Goal: Browse casually

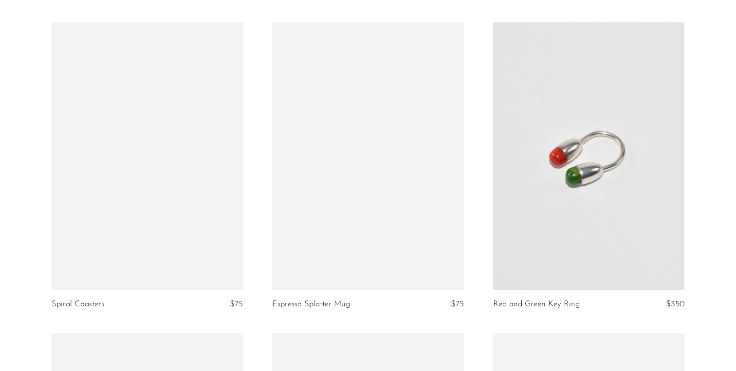
scroll to position [687, 0]
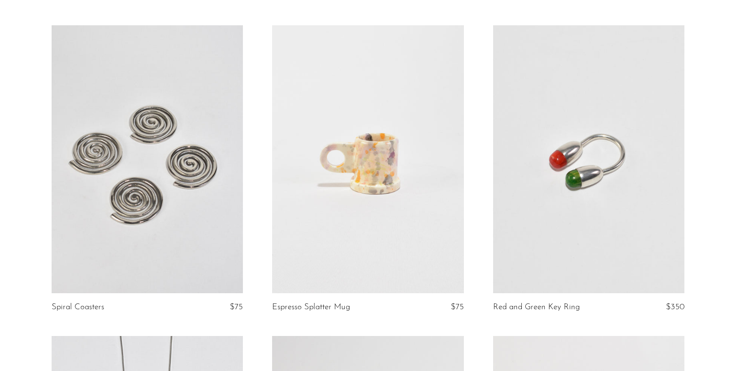
click at [199, 203] on link at bounding box center [148, 159] width 192 height 268
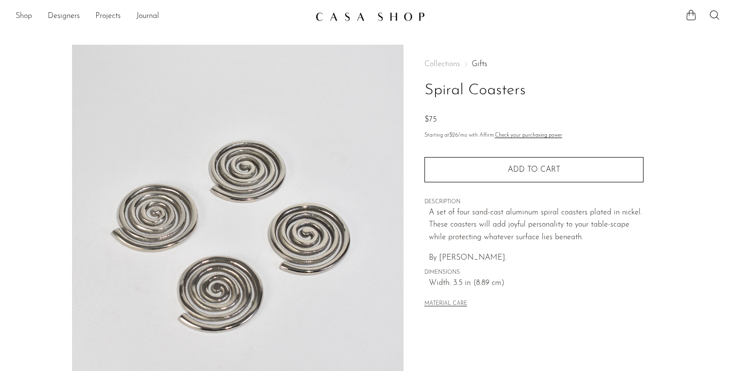
click at [26, 17] on link "Shop" at bounding box center [24, 16] width 17 height 13
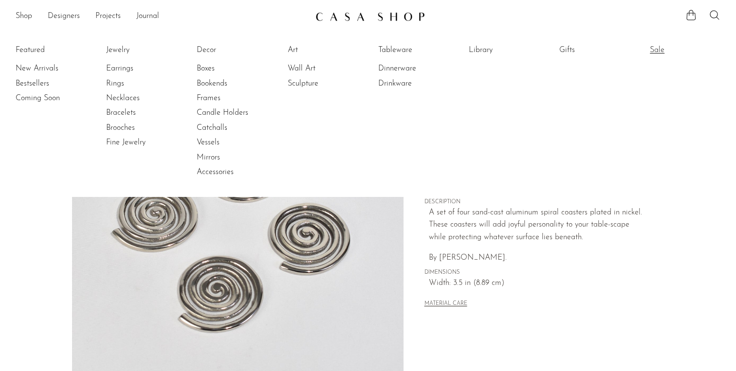
click at [657, 50] on link "Sale" at bounding box center [686, 50] width 73 height 11
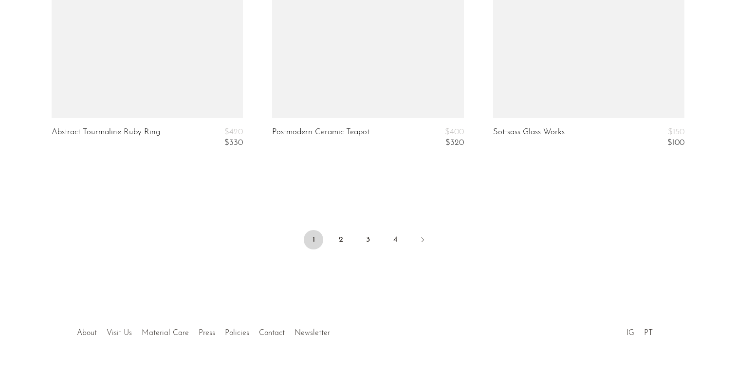
scroll to position [3811, 0]
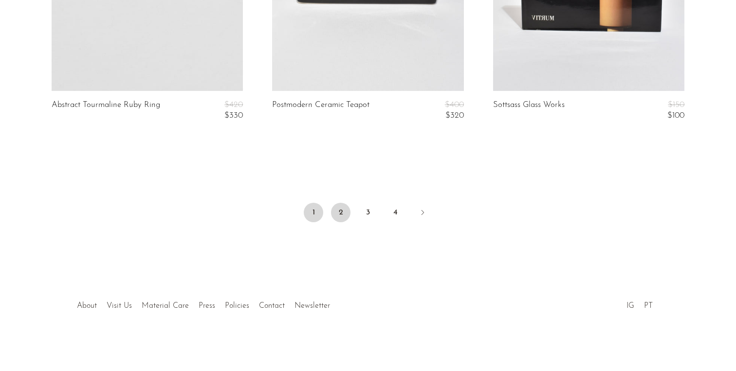
click at [342, 211] on link "2" at bounding box center [340, 212] width 19 height 19
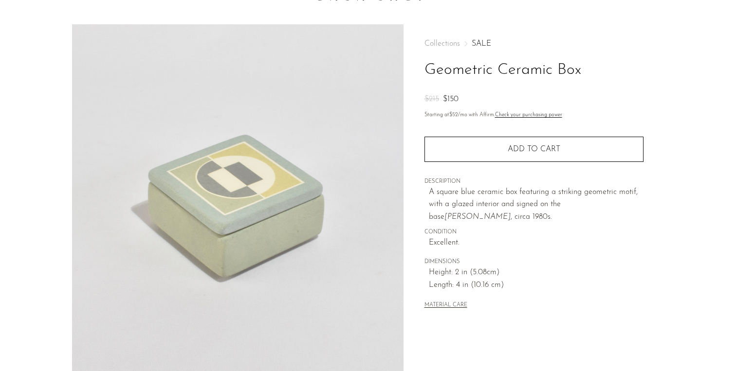
scroll to position [21, 0]
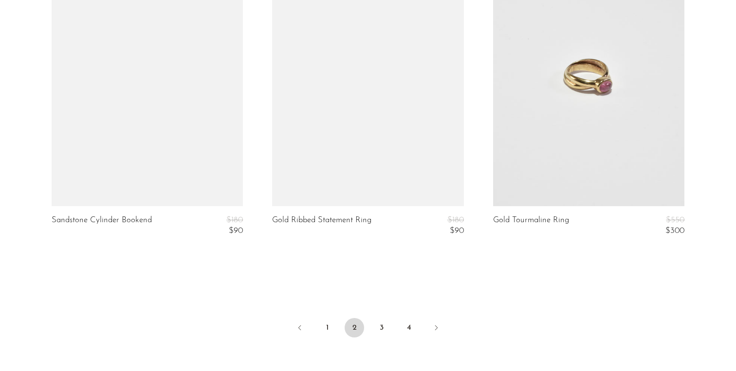
scroll to position [3696, 0]
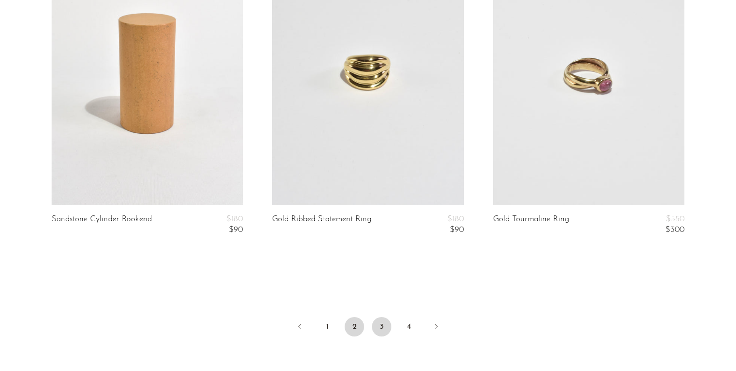
click at [383, 324] on link "3" at bounding box center [381, 326] width 19 height 19
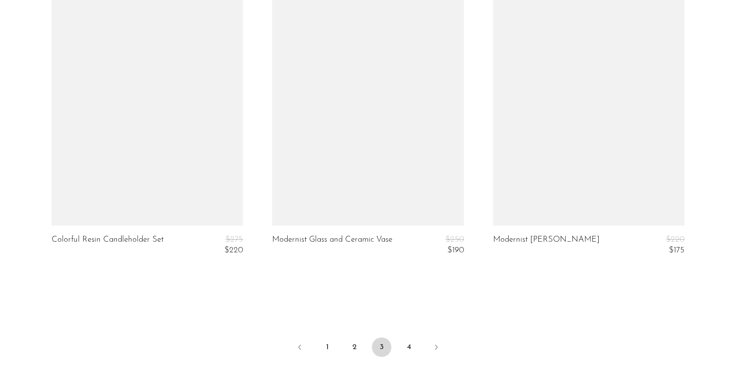
scroll to position [3694, 0]
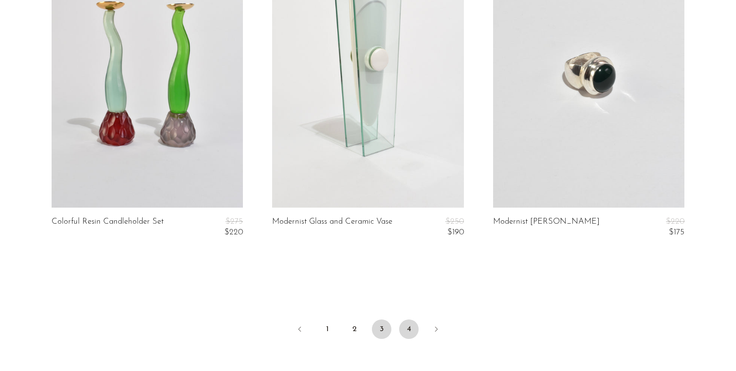
click at [409, 330] on link "4" at bounding box center [408, 329] width 19 height 19
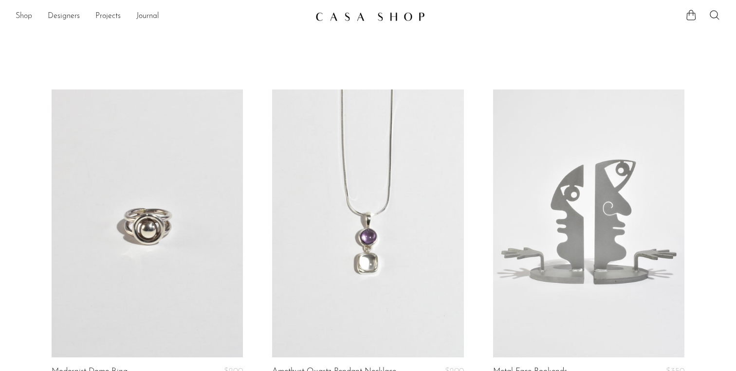
click at [28, 13] on link "Shop" at bounding box center [24, 16] width 17 height 13
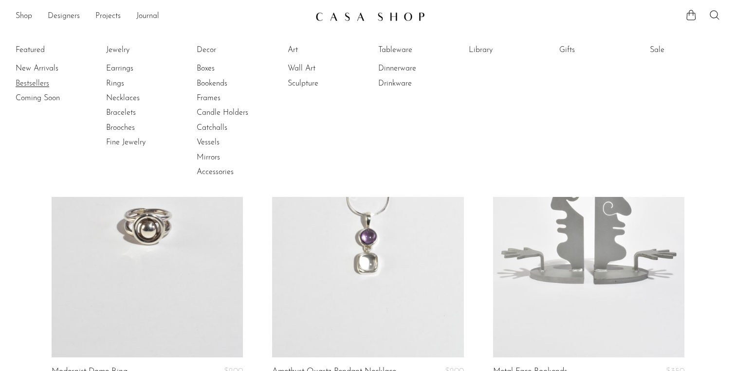
click at [31, 83] on link "Bestsellers" at bounding box center [52, 83] width 73 height 11
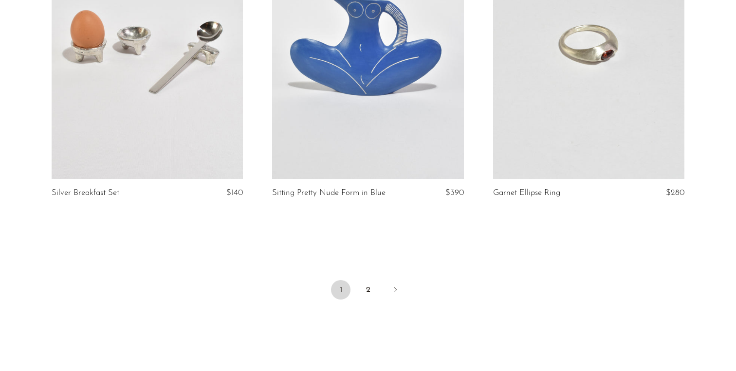
scroll to position [3627, 0]
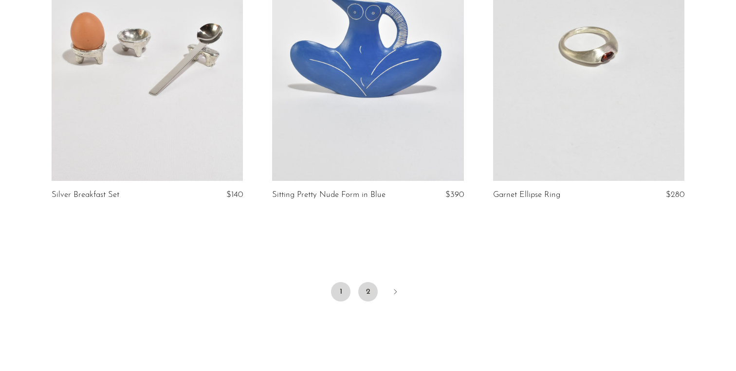
click at [370, 282] on link "2" at bounding box center [367, 291] width 19 height 19
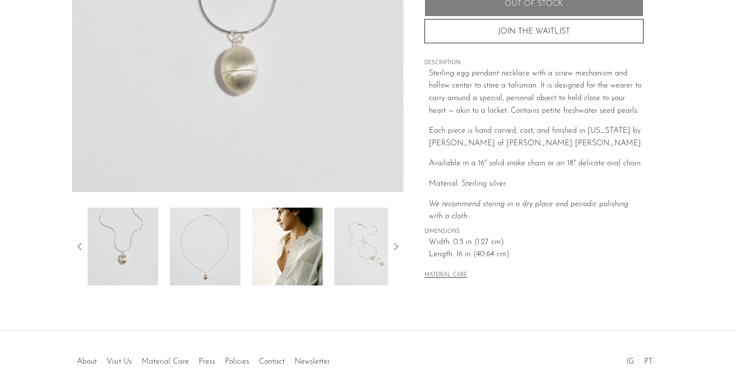
scroll to position [274, 0]
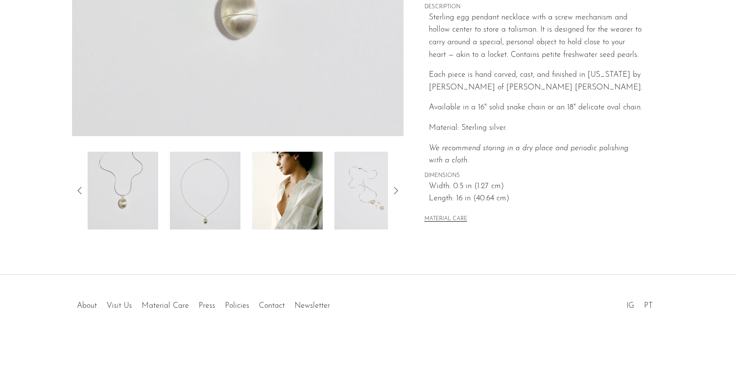
click at [282, 211] on img at bounding box center [287, 191] width 71 height 78
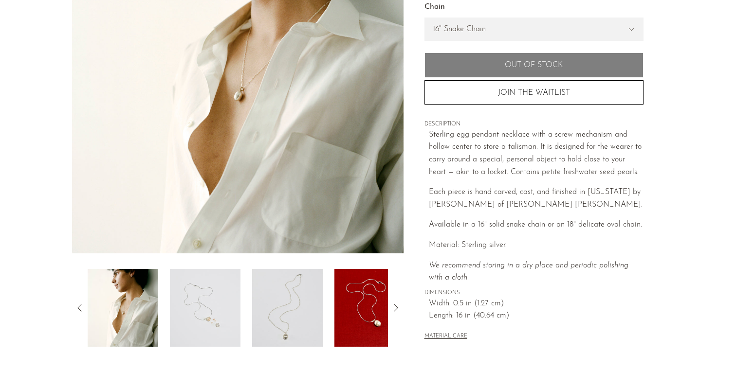
scroll to position [165, 0]
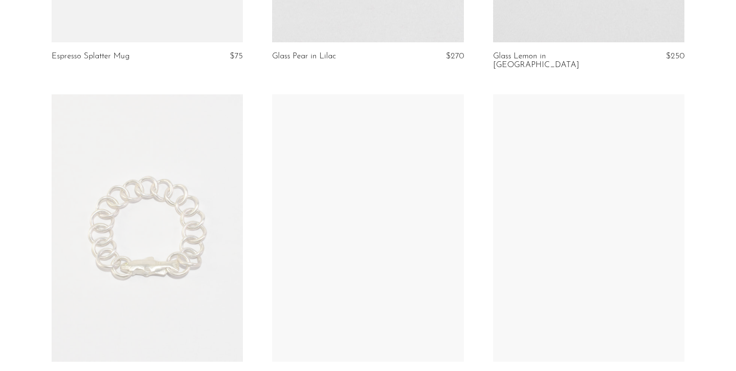
scroll to position [659, 0]
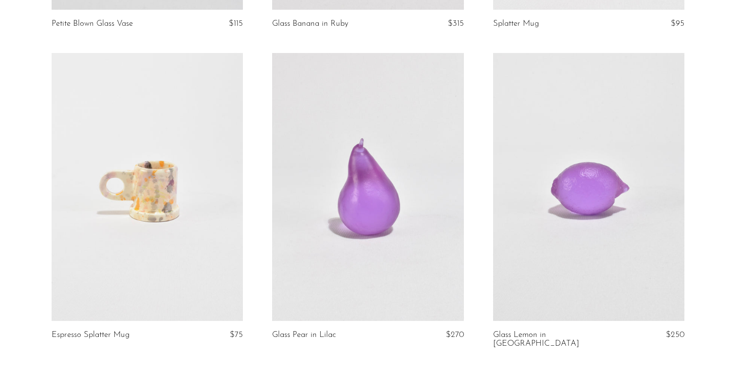
click at [599, 132] on link at bounding box center [589, 187] width 192 height 268
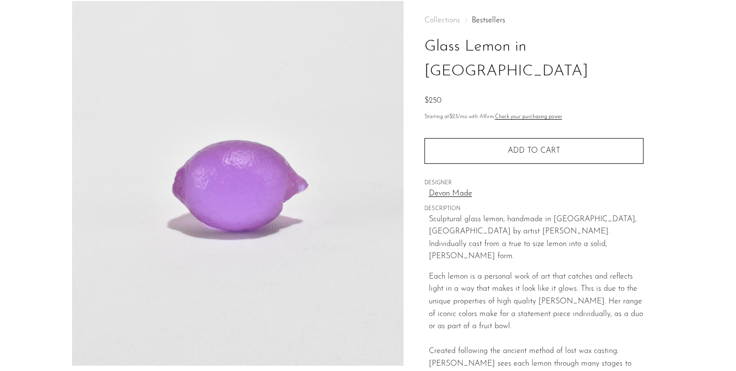
scroll to position [53, 0]
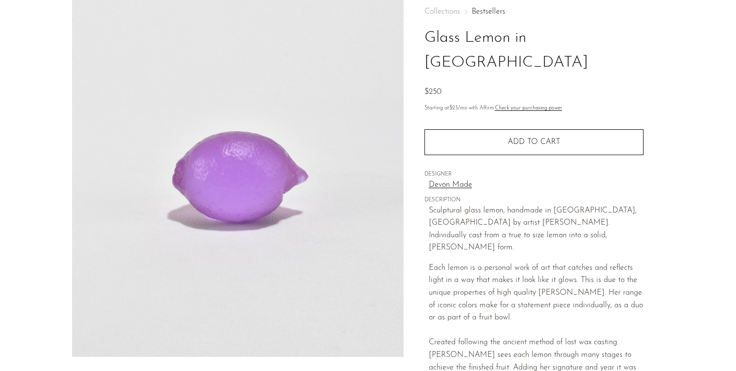
click at [446, 179] on link "Devon Made" at bounding box center [536, 185] width 215 height 13
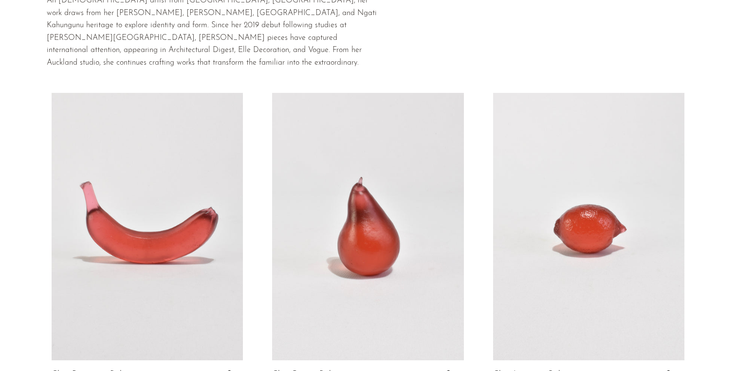
scroll to position [89, 0]
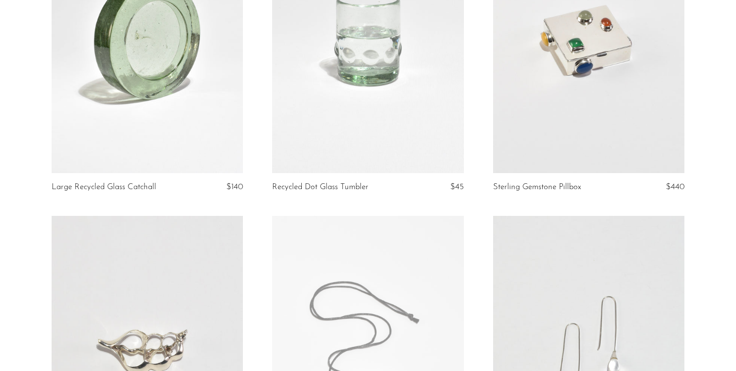
scroll to position [158, 0]
